Goal: Task Accomplishment & Management: Manage account settings

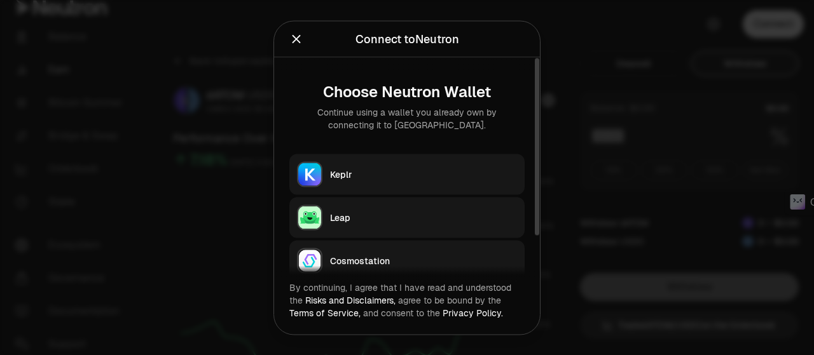
click at [327, 165] on button "Keplr" at bounding box center [406, 174] width 235 height 41
type input "***"
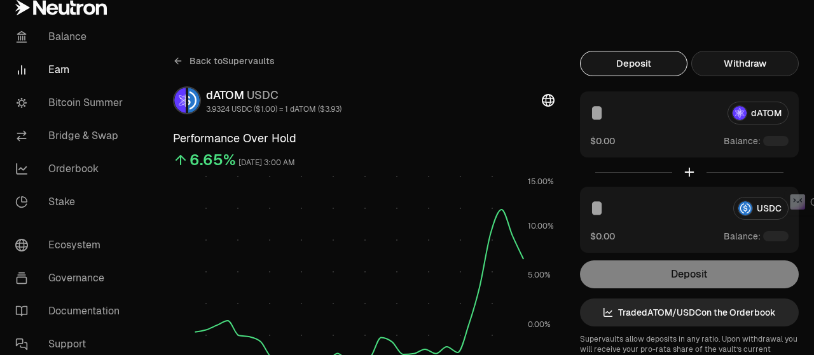
click at [758, 62] on button "Withdraw" at bounding box center [744, 63] width 107 height 25
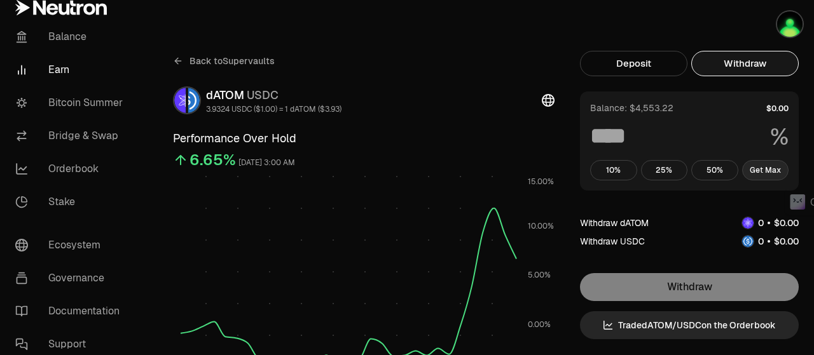
click at [758, 167] on button "Get Max" at bounding box center [765, 170] width 47 height 20
type input "***"
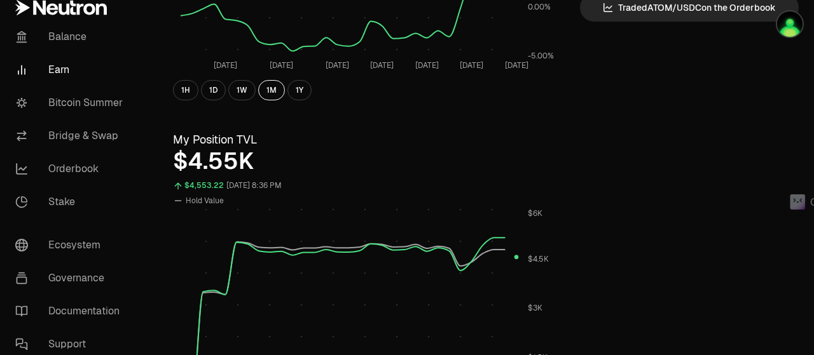
scroll to position [636, 0]
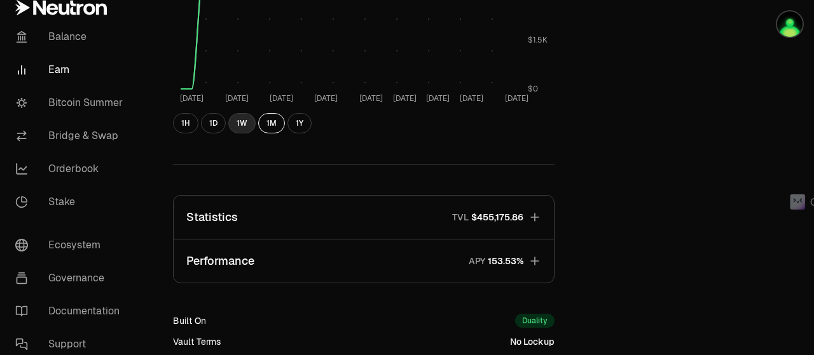
click at [238, 128] on button "1W" at bounding box center [241, 123] width 27 height 20
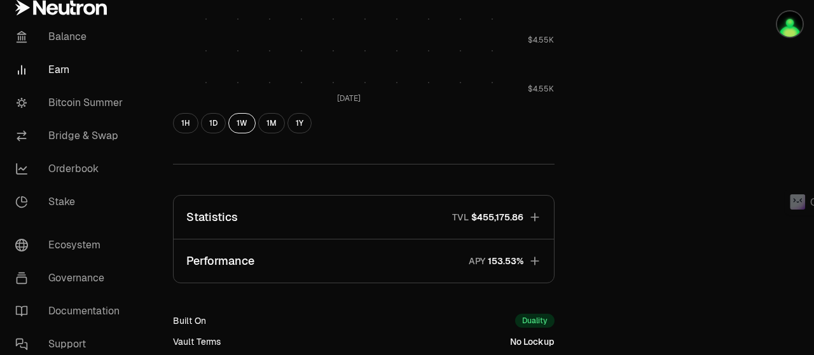
scroll to position [811, 0]
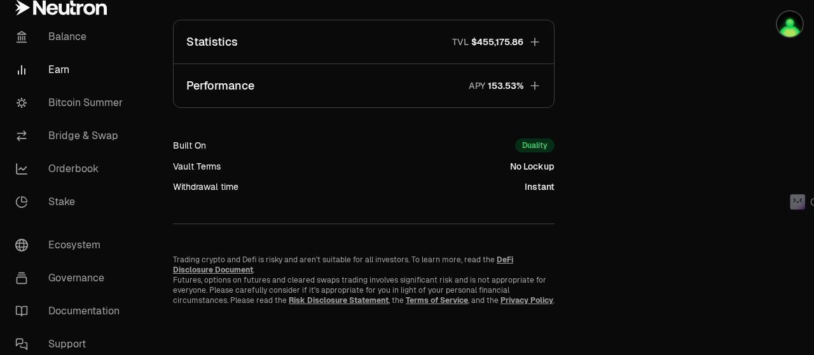
click at [264, 90] on button "Performance APY" at bounding box center [364, 85] width 380 height 43
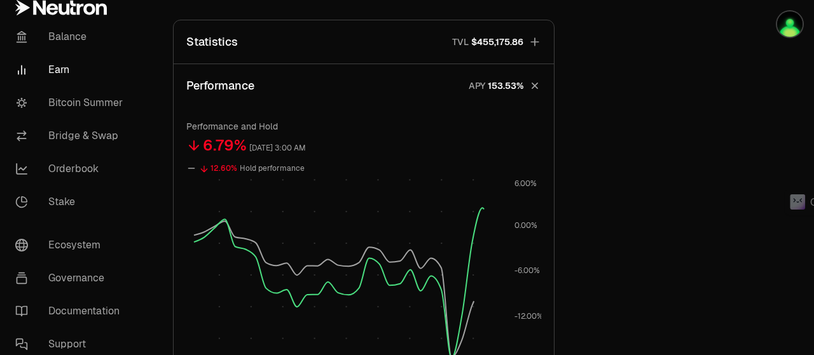
scroll to position [1129, 0]
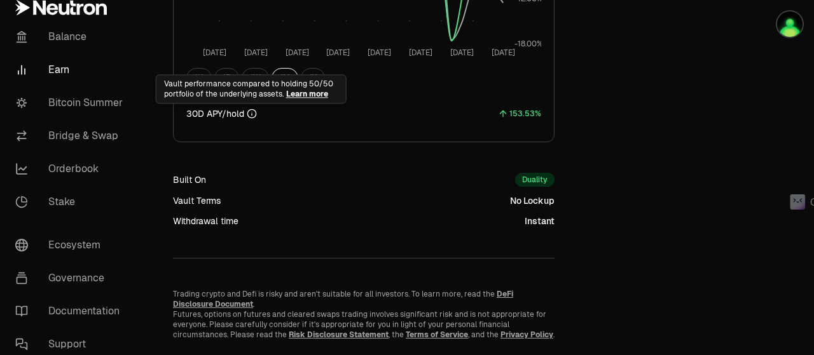
click at [250, 81] on div "Vault performance compared to holding 50/50 portfolio of the underlying assets.…" at bounding box center [251, 88] width 191 height 29
click at [250, 76] on div "Vault performance compared to holding 50/50 portfolio of the underlying assets.…" at bounding box center [251, 88] width 191 height 29
click at [253, 72] on button "1W" at bounding box center [255, 78] width 27 height 20
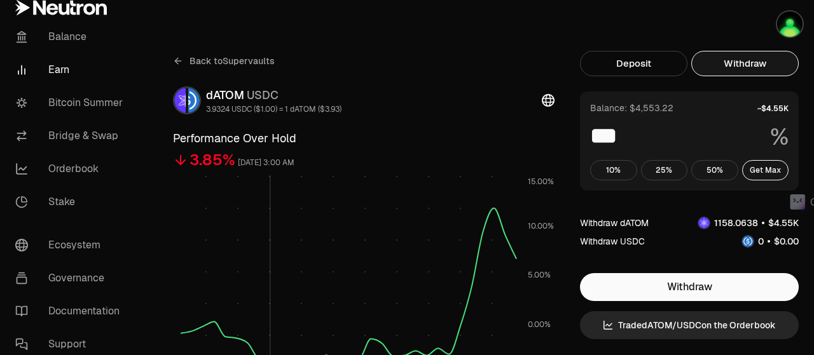
scroll to position [318, 0]
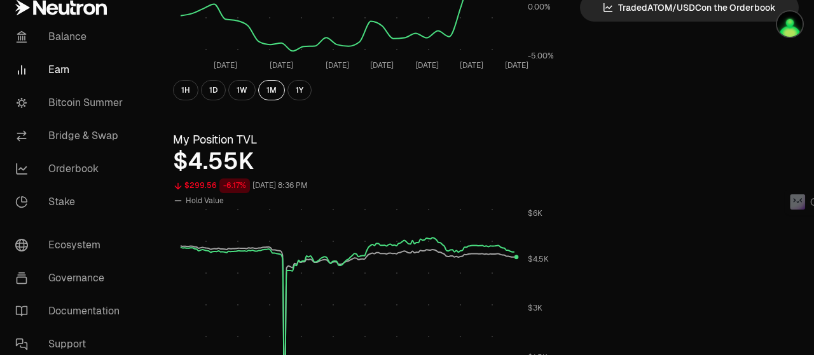
click at [224, 91] on button "1D" at bounding box center [213, 90] width 25 height 20
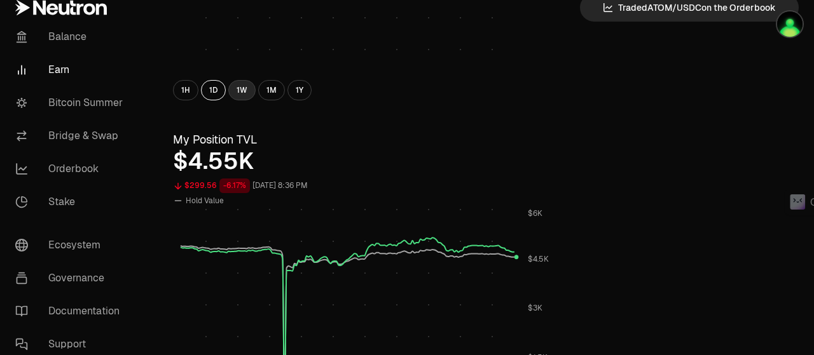
click at [235, 86] on button "1W" at bounding box center [241, 90] width 27 height 20
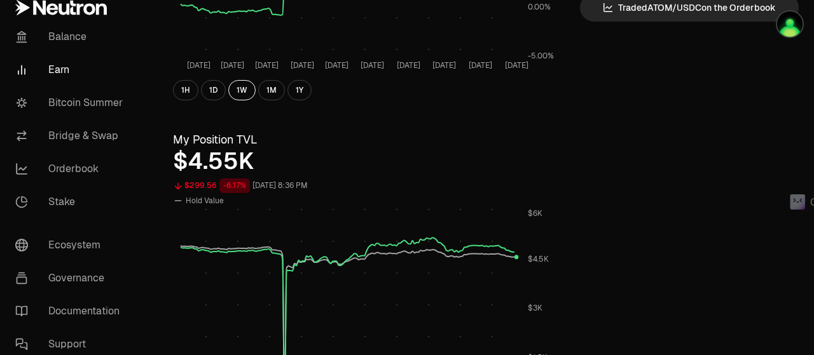
scroll to position [0, 0]
